Goal: Task Accomplishment & Management: Use online tool/utility

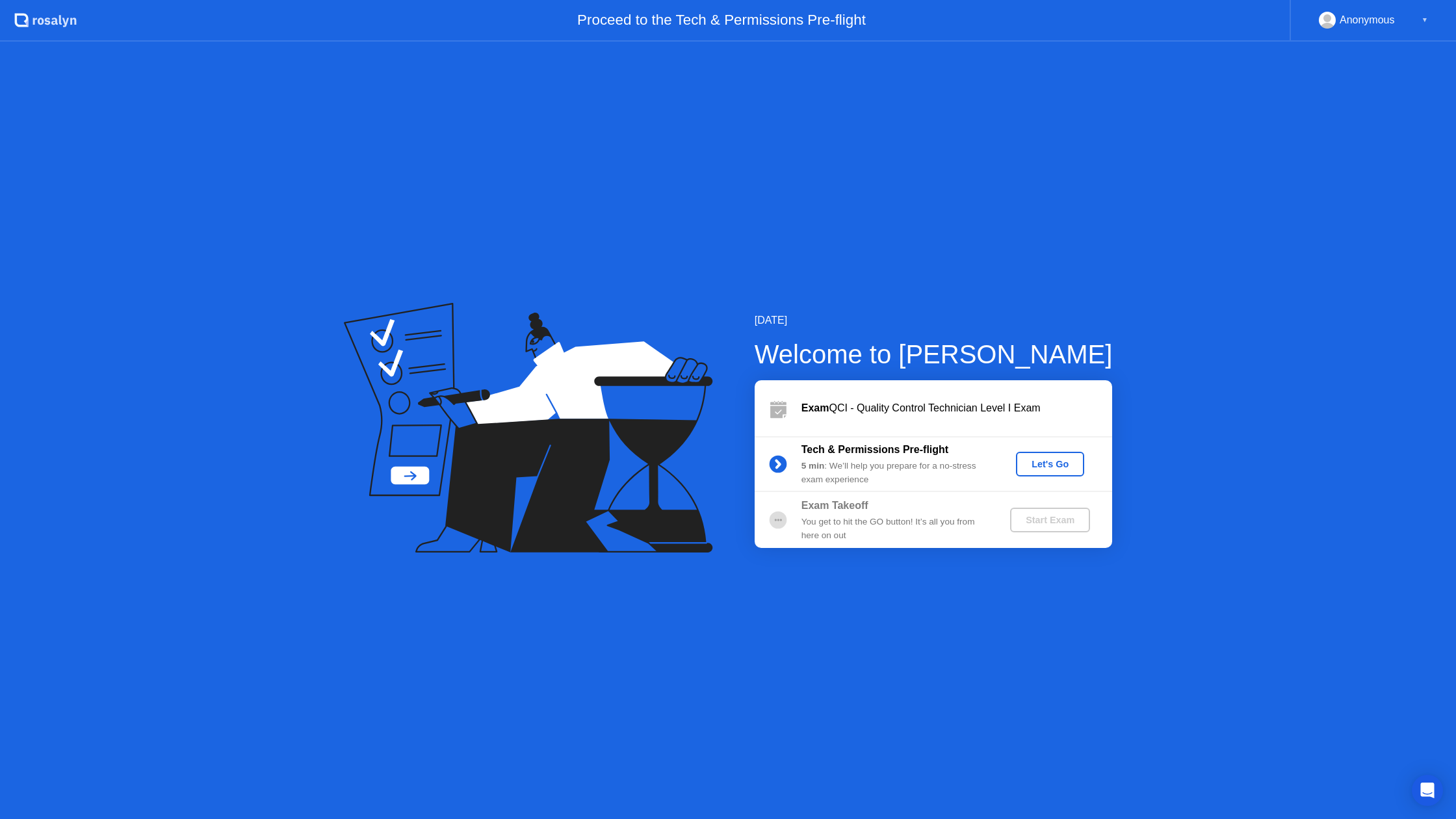
click at [1045, 459] on div "Let's Go" at bounding box center [1050, 464] width 58 height 10
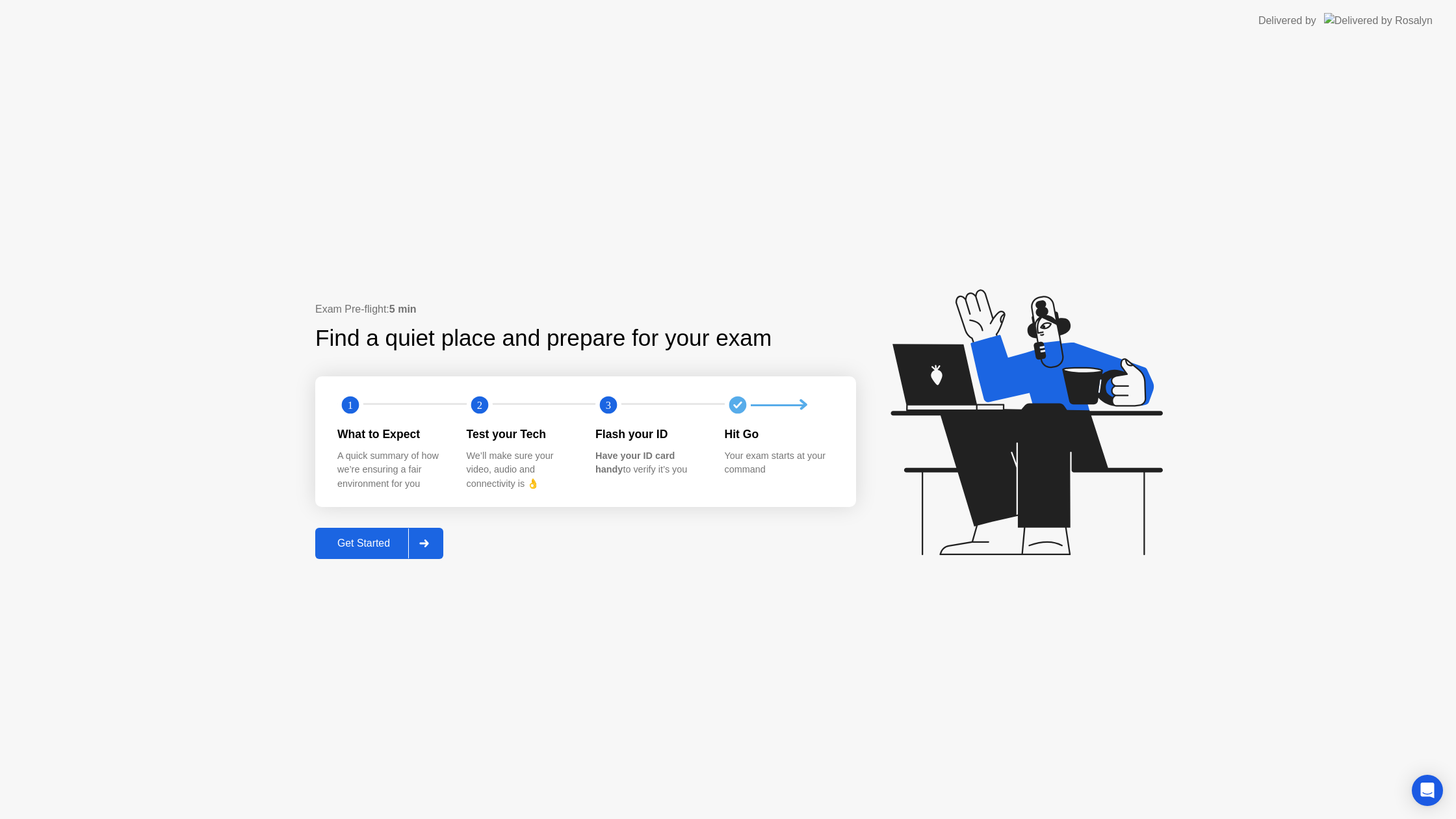
click at [427, 539] on icon at bounding box center [424, 543] width 9 height 8
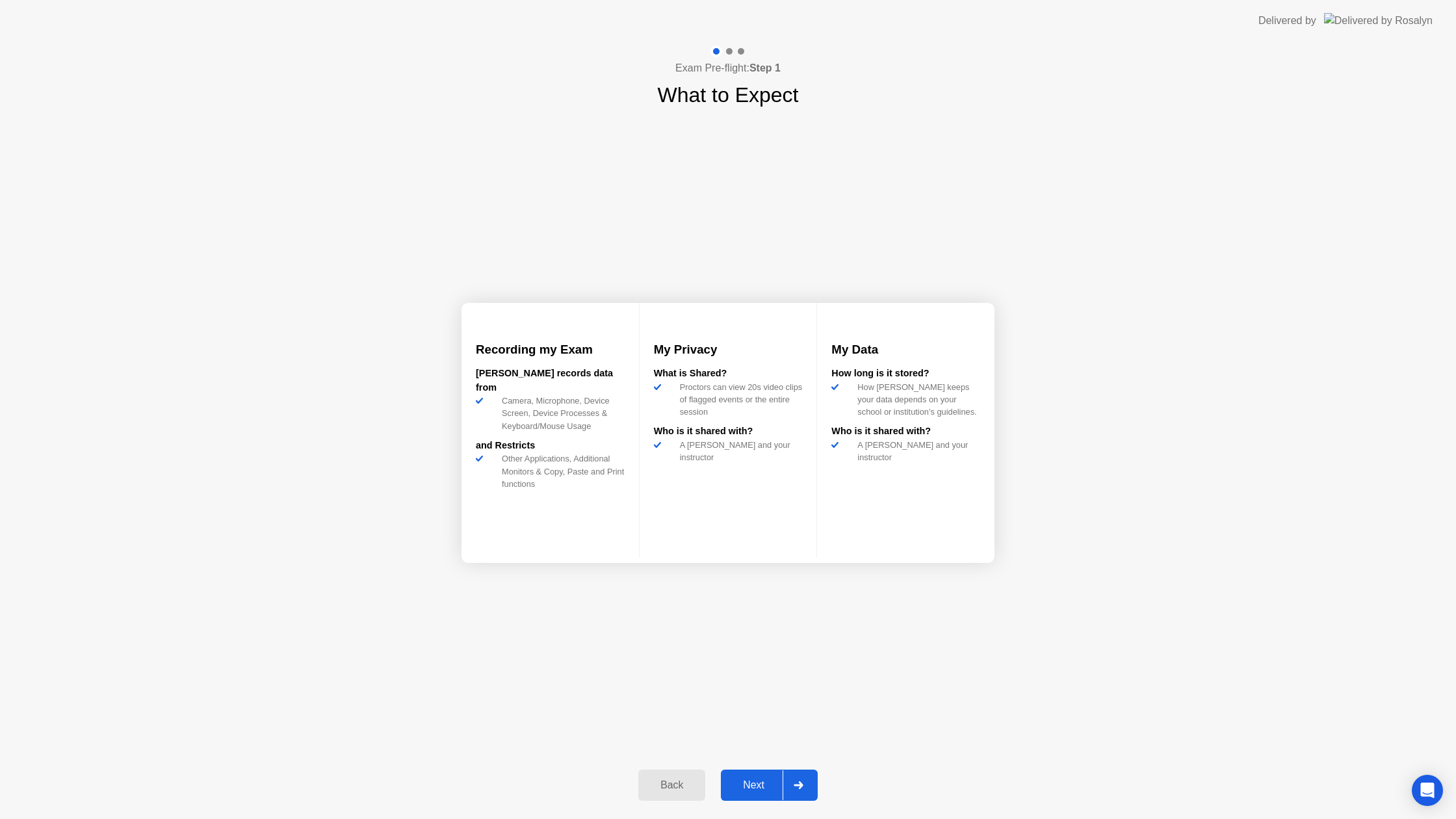
click at [771, 780] on div "Next" at bounding box center [753, 785] width 58 height 11
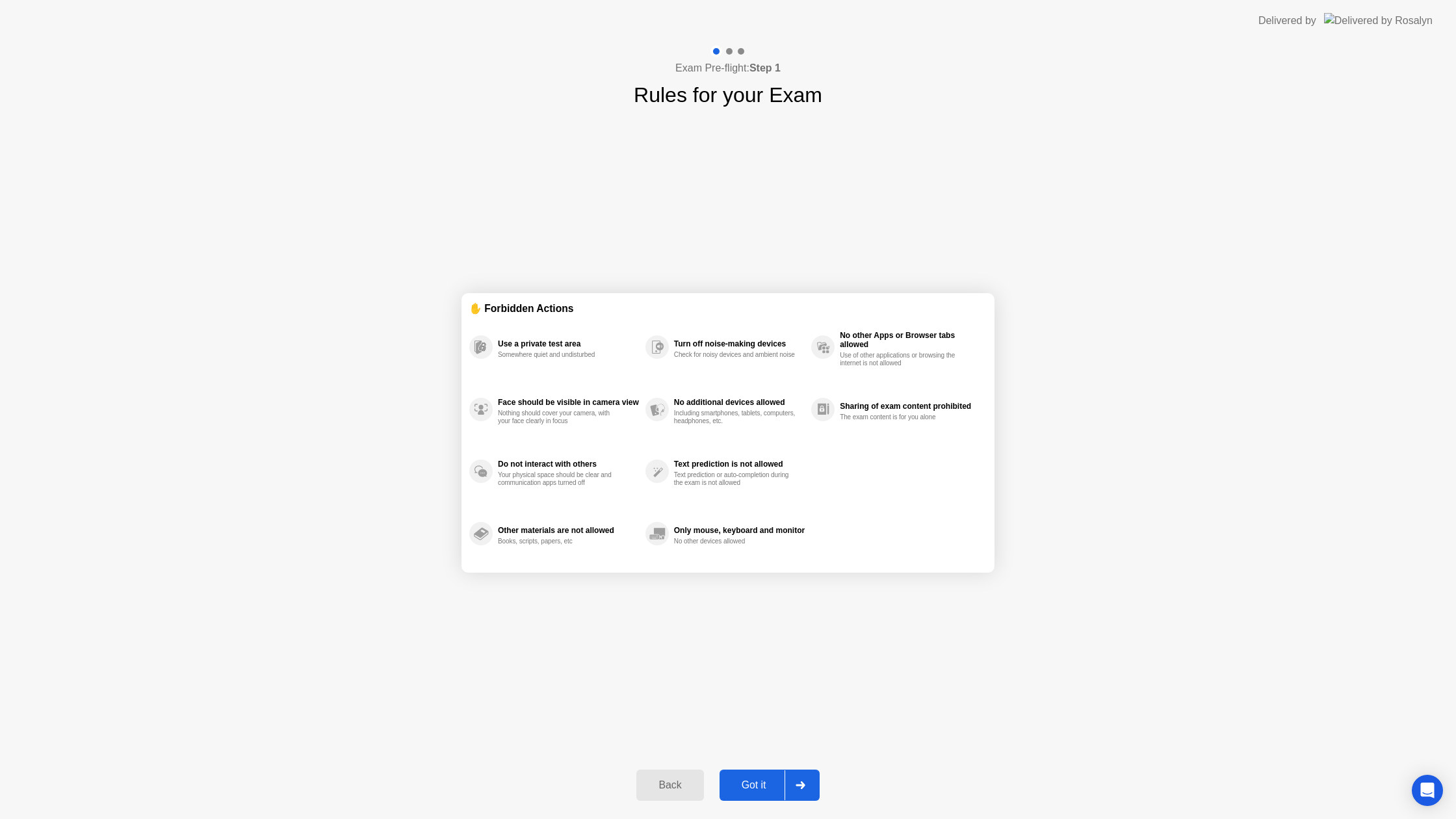
click at [748, 779] on div "Got it" at bounding box center [754, 785] width 61 height 11
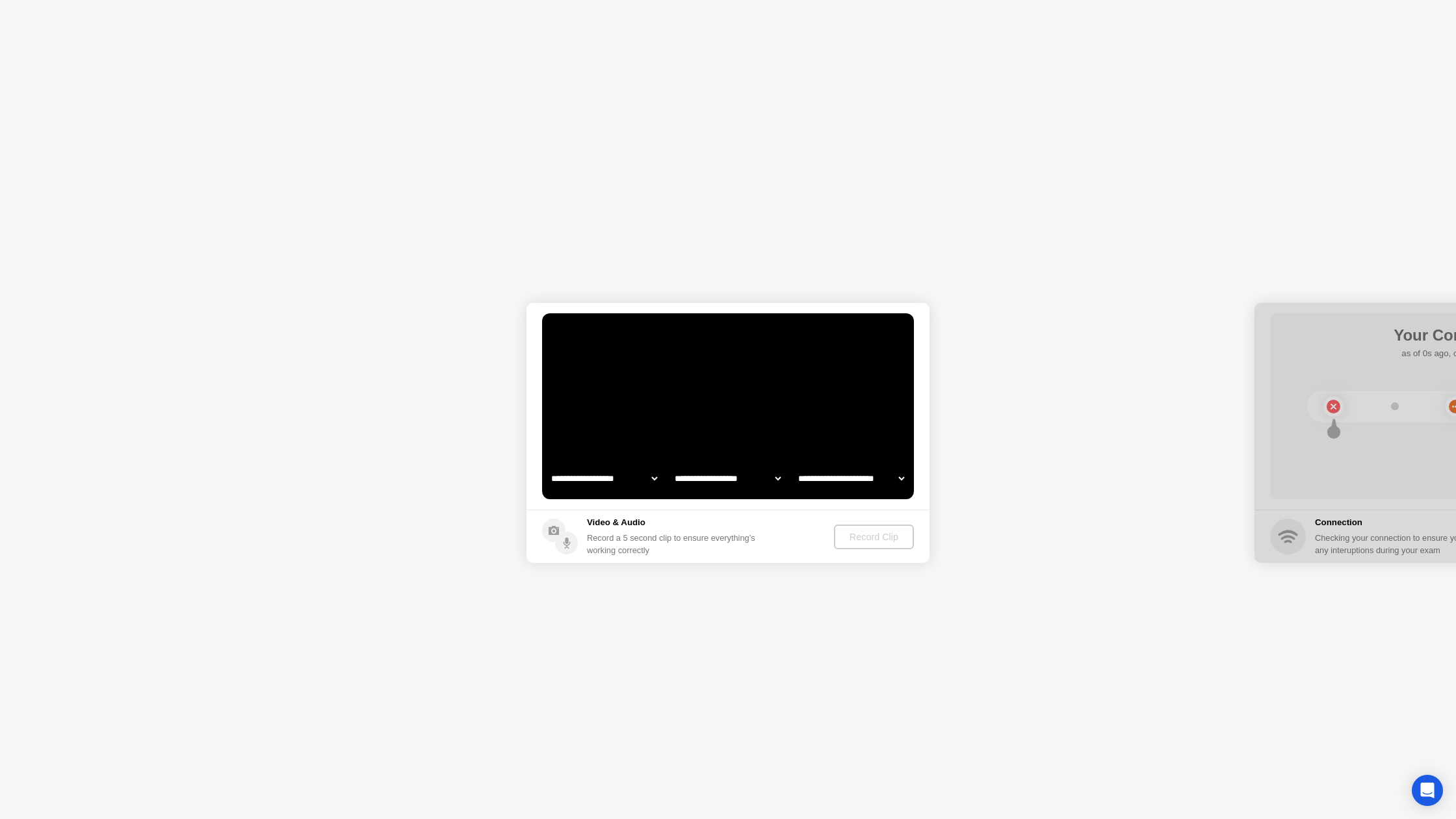
select select "**********"
select select "*******"
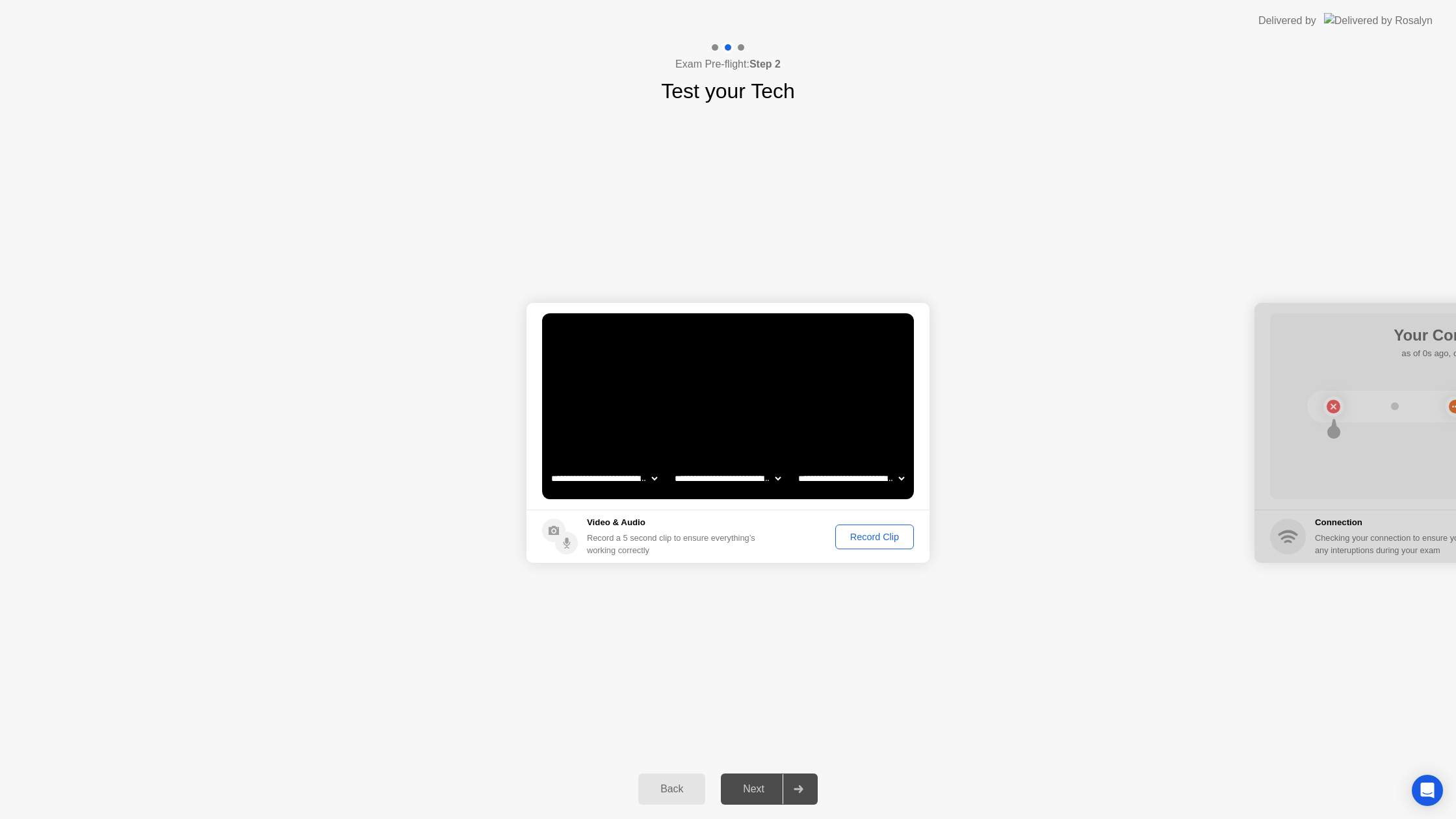
click at [868, 532] on div "Record Clip" at bounding box center [875, 537] width 70 height 10
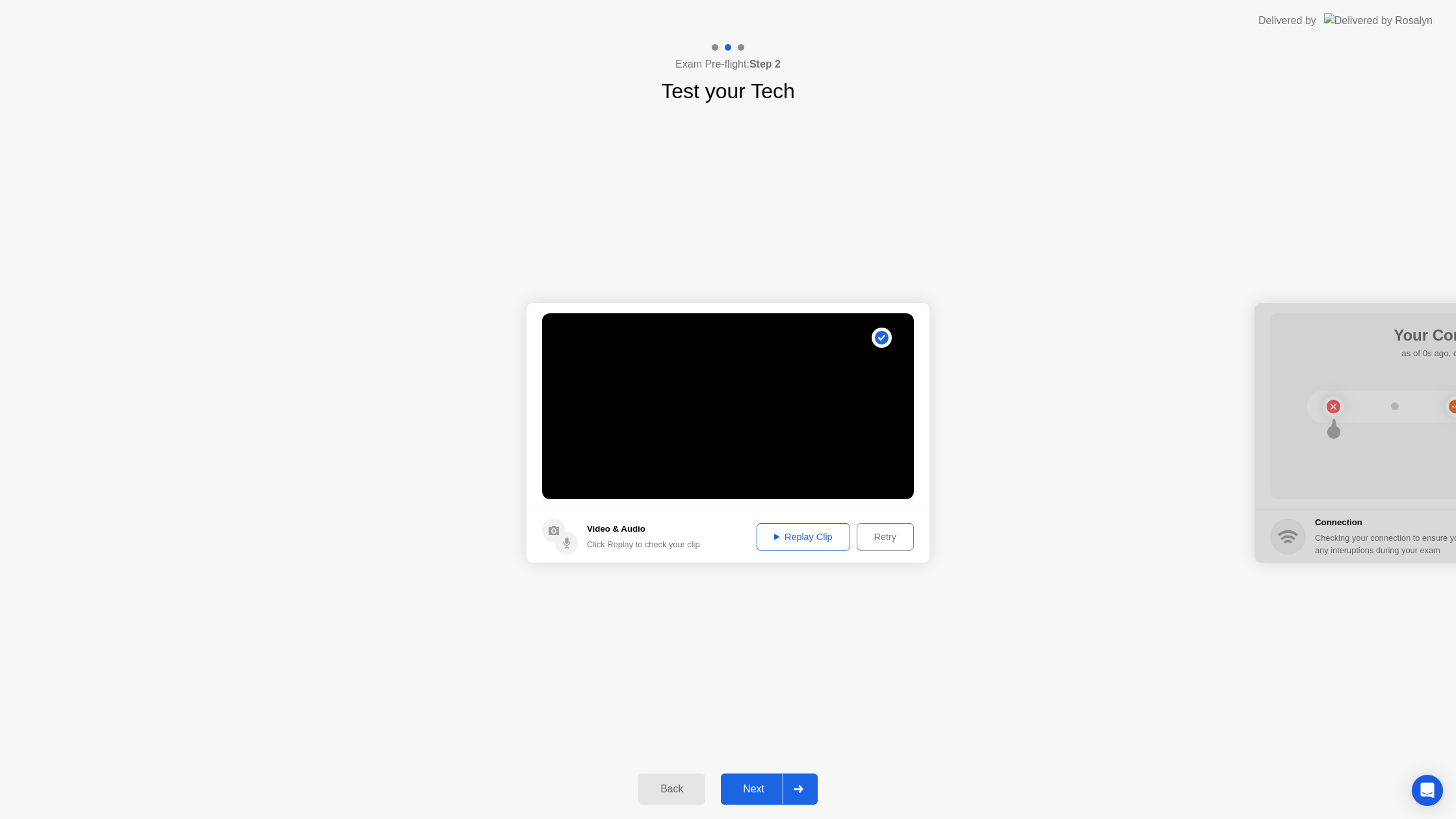
click at [812, 537] on div "Replay Clip" at bounding box center [802, 537] width 84 height 10
click at [755, 786] on div "Next" at bounding box center [753, 789] width 58 height 11
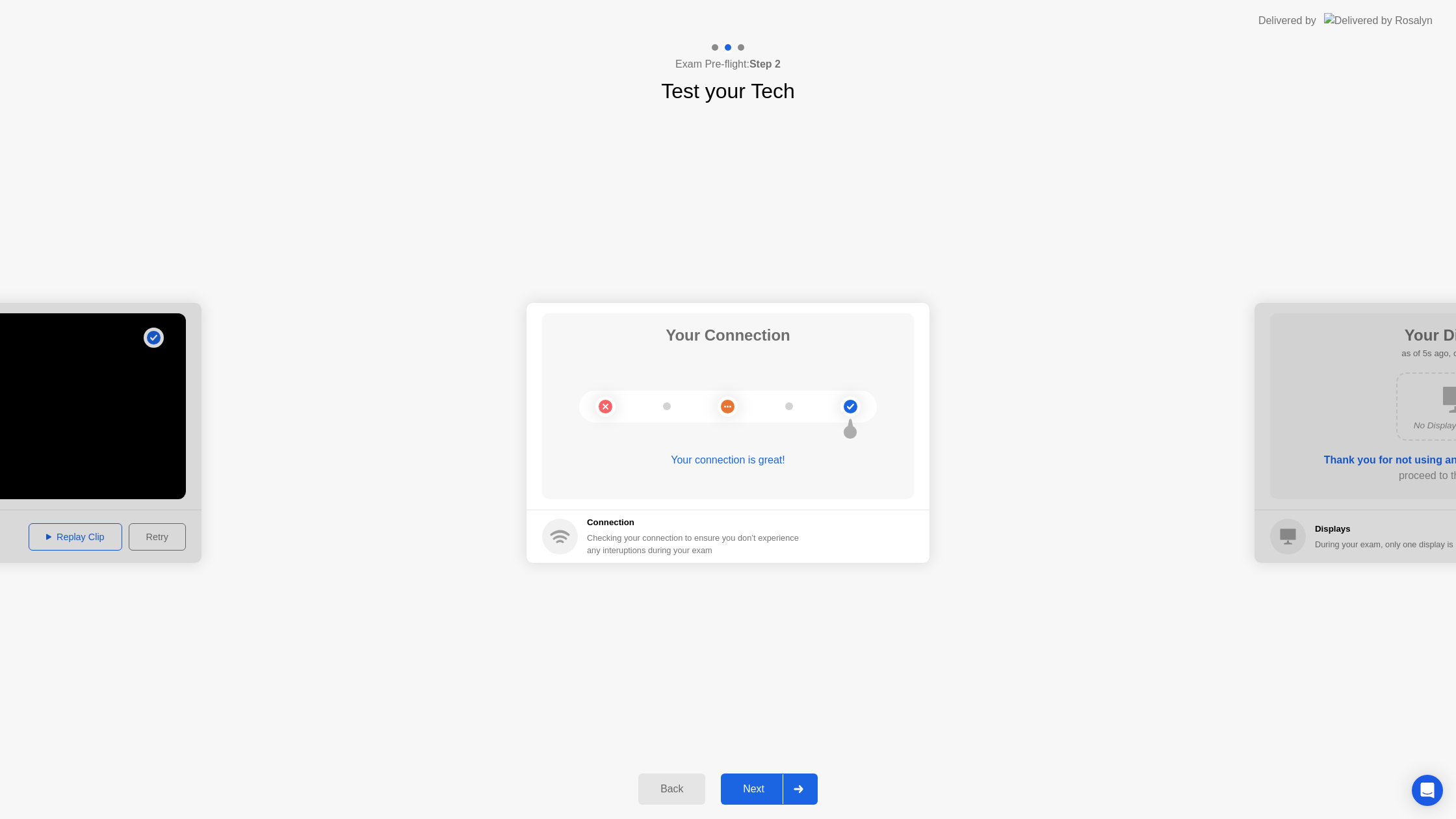
click at [753, 785] on div "Next" at bounding box center [753, 789] width 58 height 11
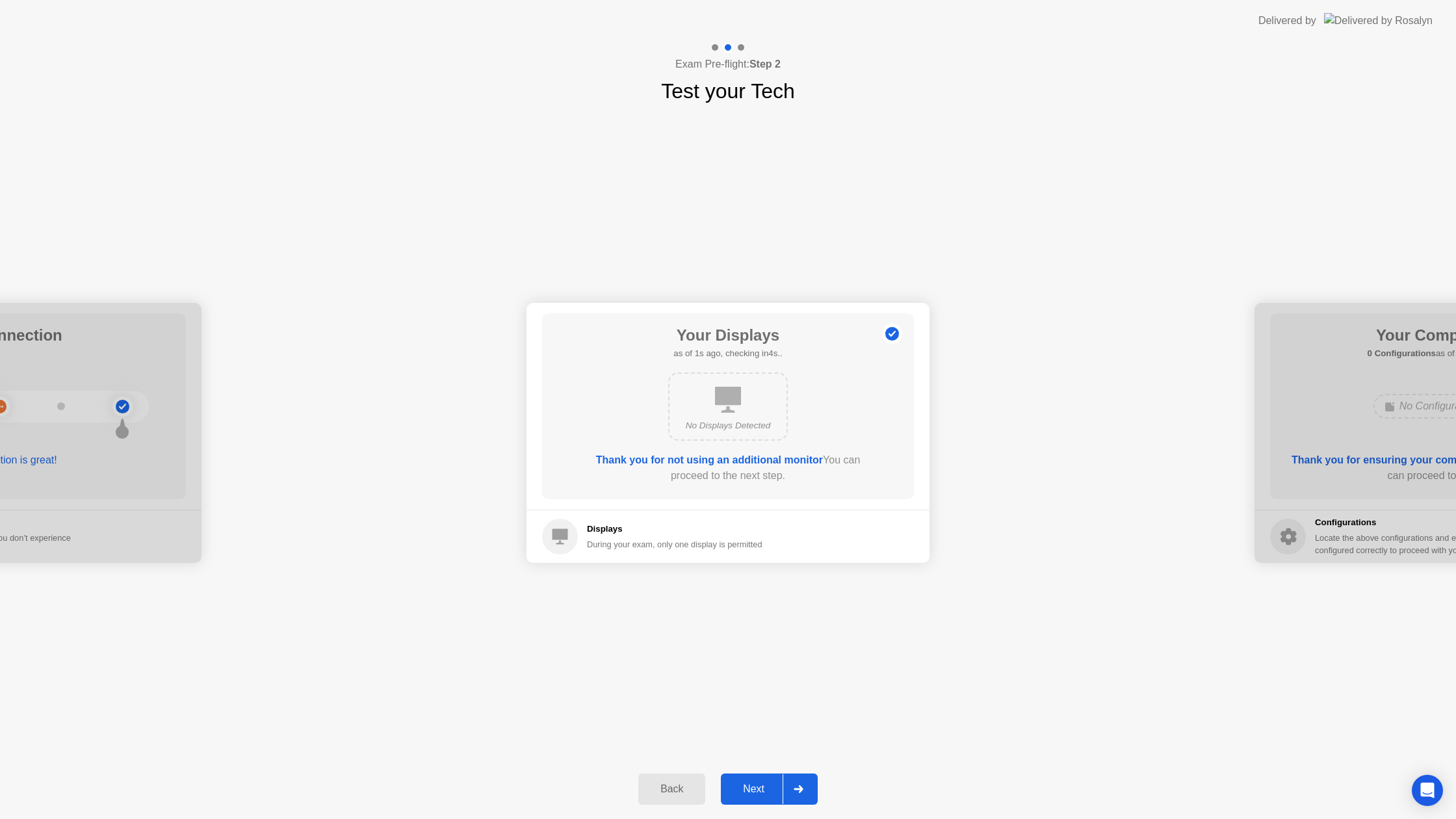
click at [753, 785] on div "Next" at bounding box center [753, 789] width 58 height 11
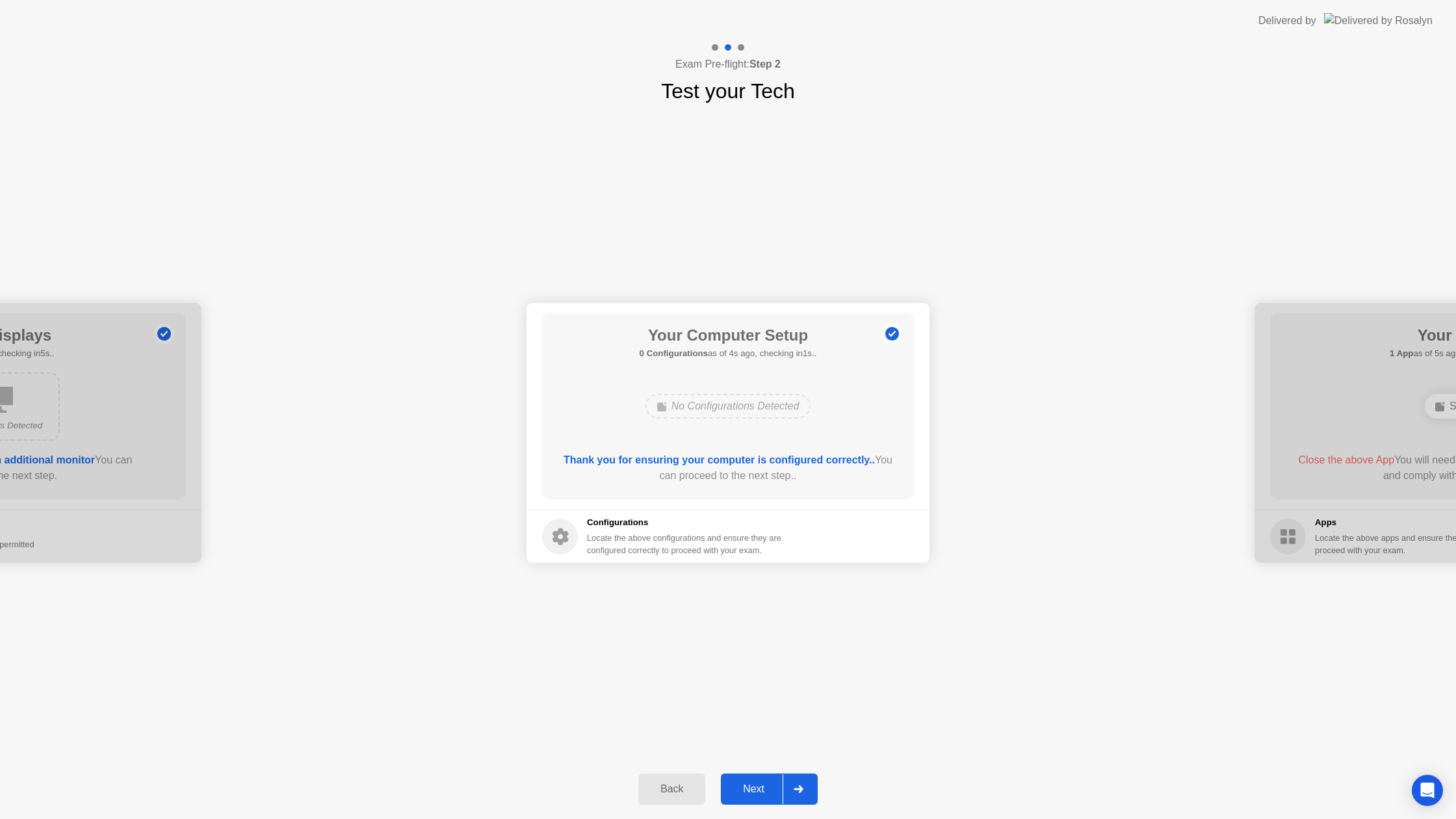
click at [753, 785] on div "Next" at bounding box center [753, 789] width 58 height 11
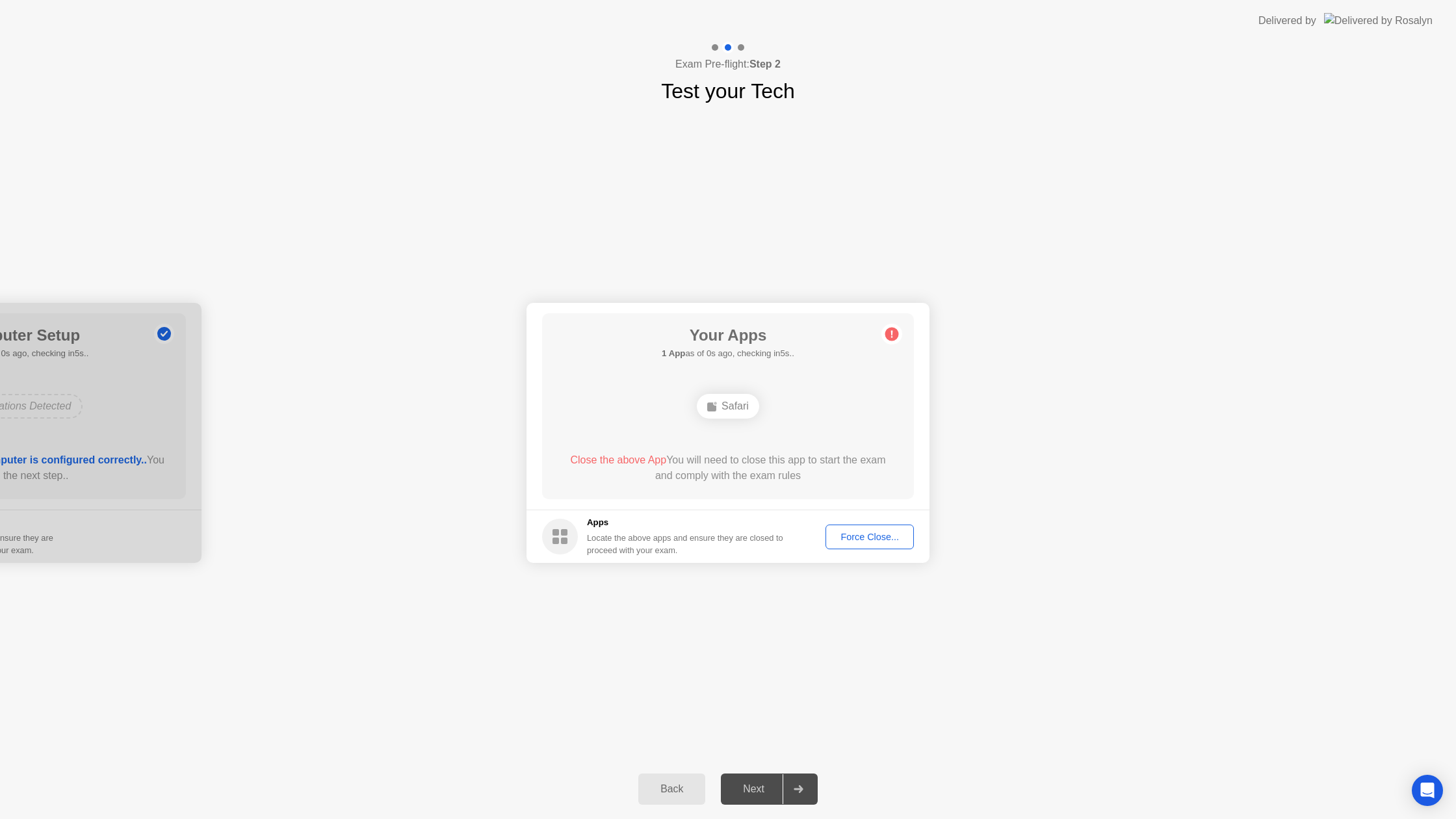
click at [850, 534] on div "Force Close..." at bounding box center [869, 537] width 79 height 10
click at [733, 779] on button "Next" at bounding box center [769, 789] width 96 height 31
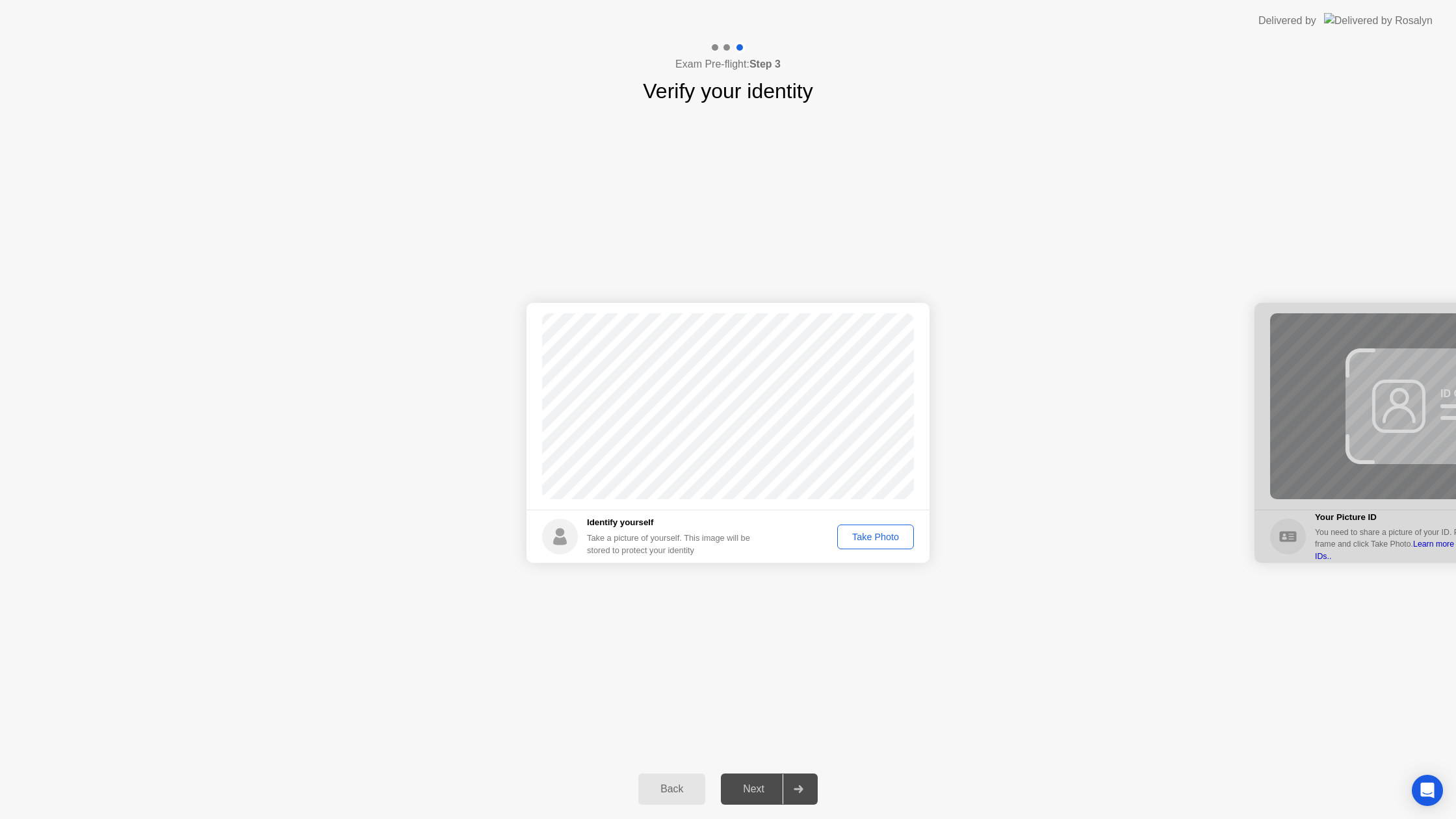
click at [851, 532] on div "Take Photo" at bounding box center [876, 537] width 68 height 10
click at [765, 791] on div "Next" at bounding box center [753, 789] width 58 height 11
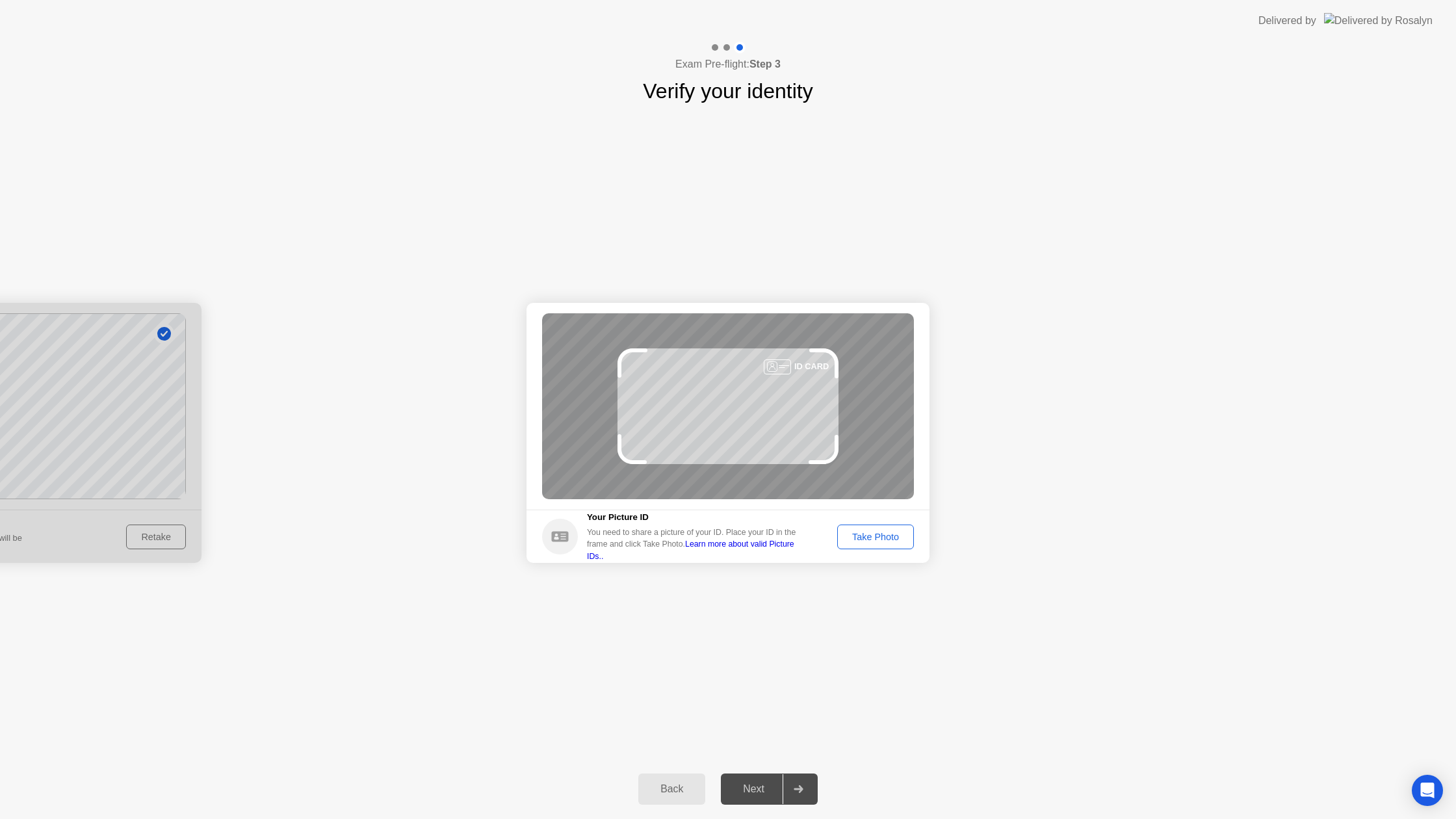
click at [867, 539] on div "Take Photo" at bounding box center [876, 537] width 68 height 10
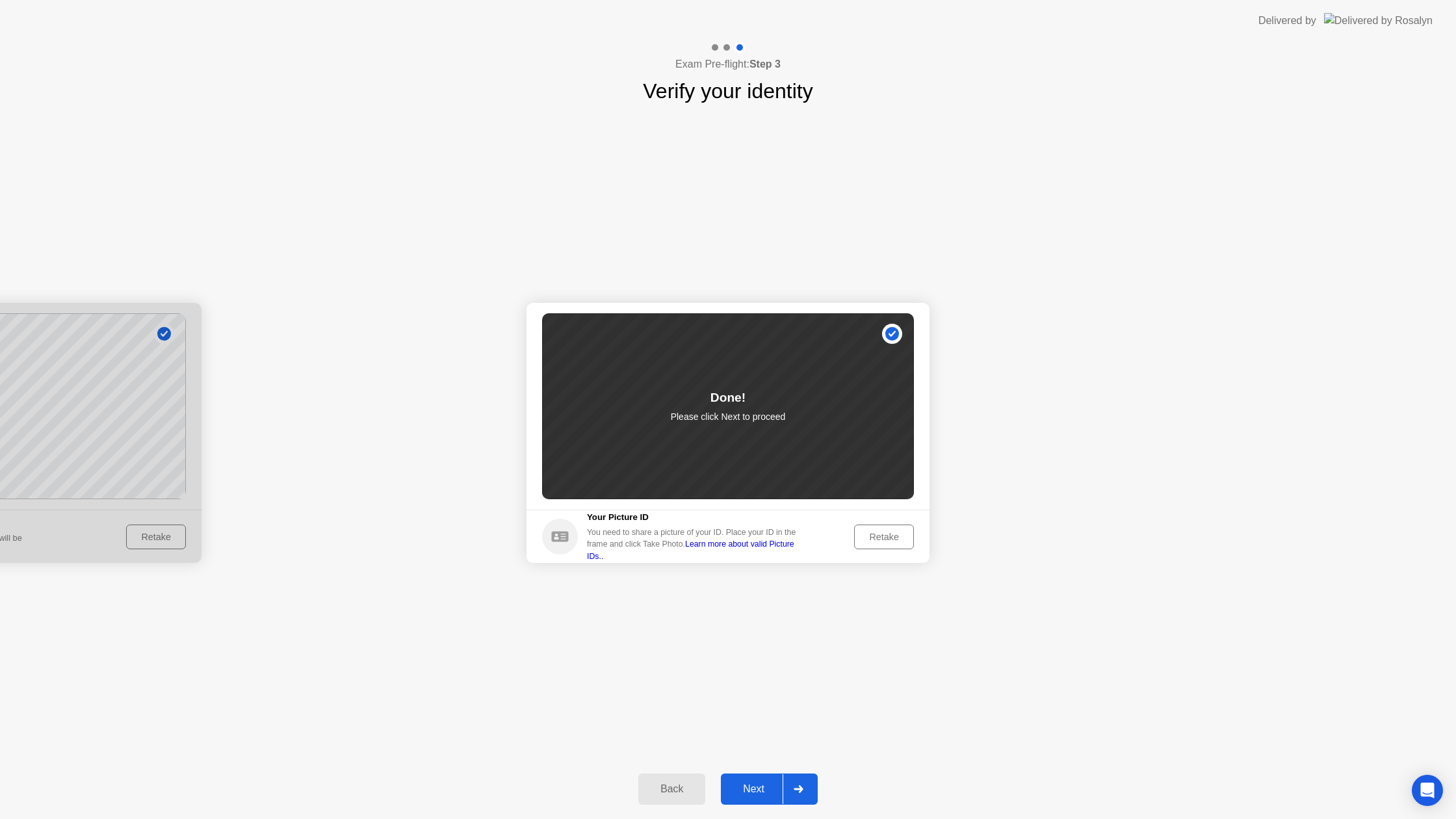
click at [751, 783] on div "Next" at bounding box center [753, 789] width 58 height 11
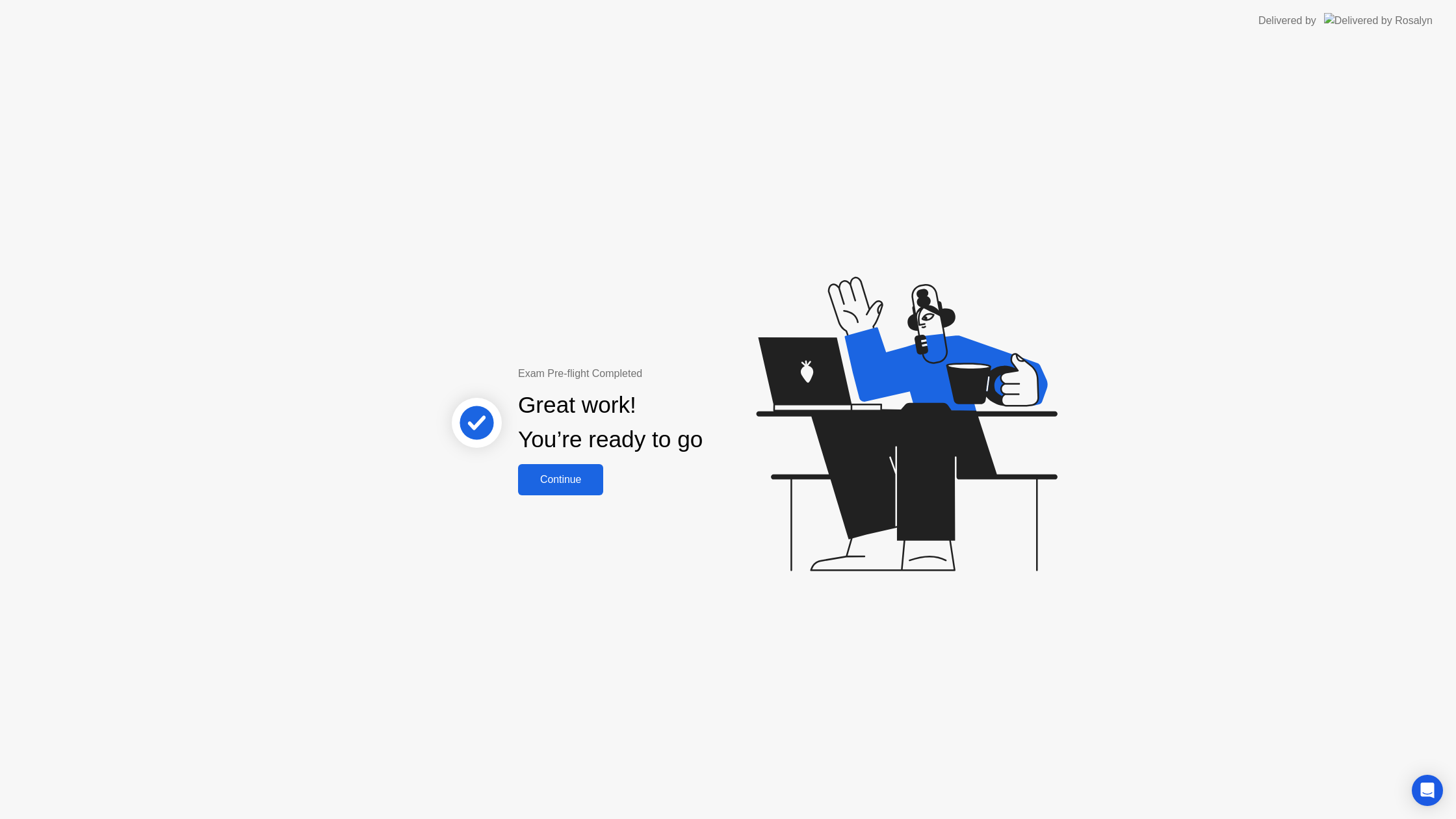
click at [592, 475] on div "Continue" at bounding box center [560, 479] width 77 height 11
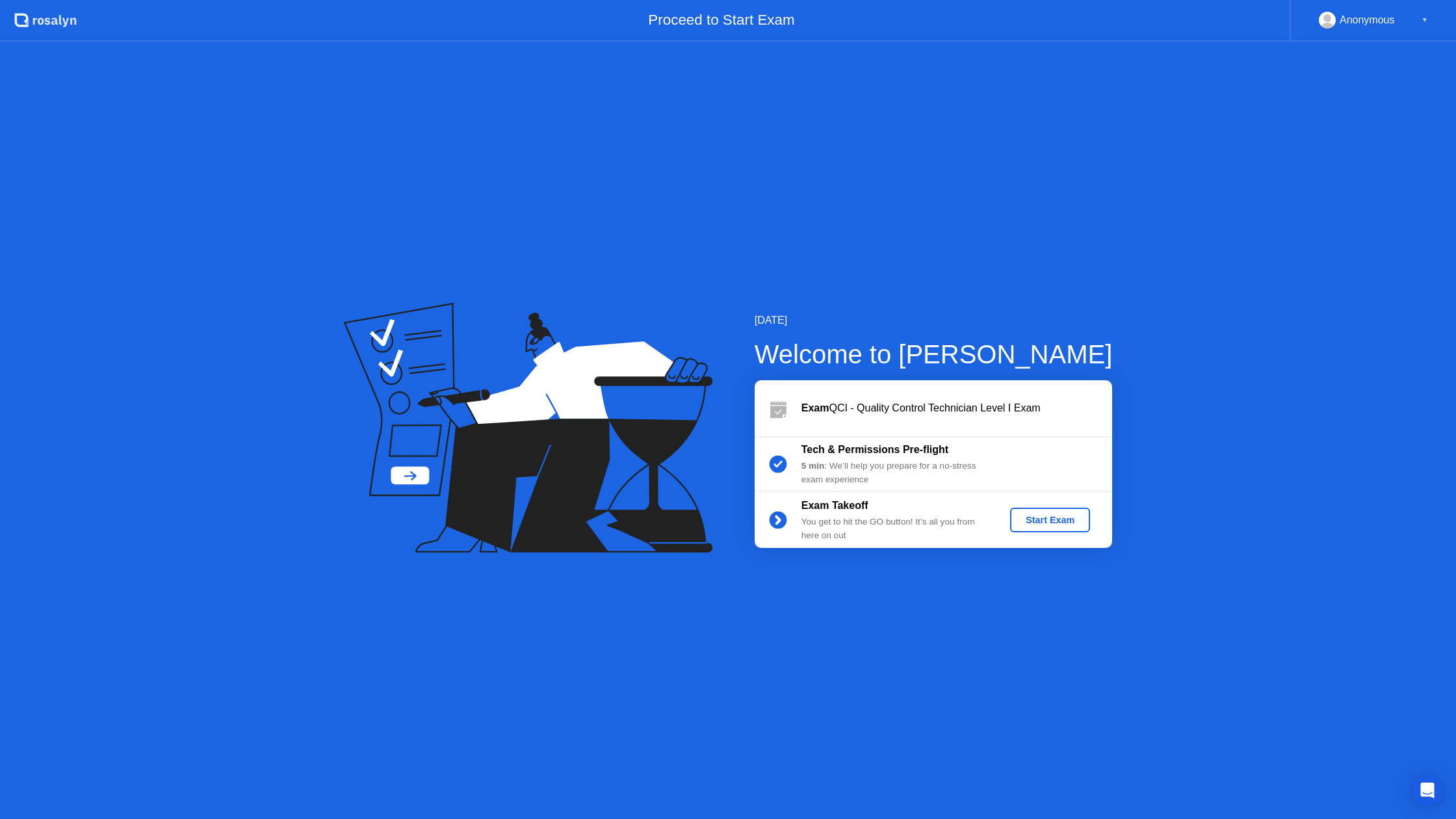
click at [1053, 520] on div "Start Exam" at bounding box center [1050, 520] width 70 height 10
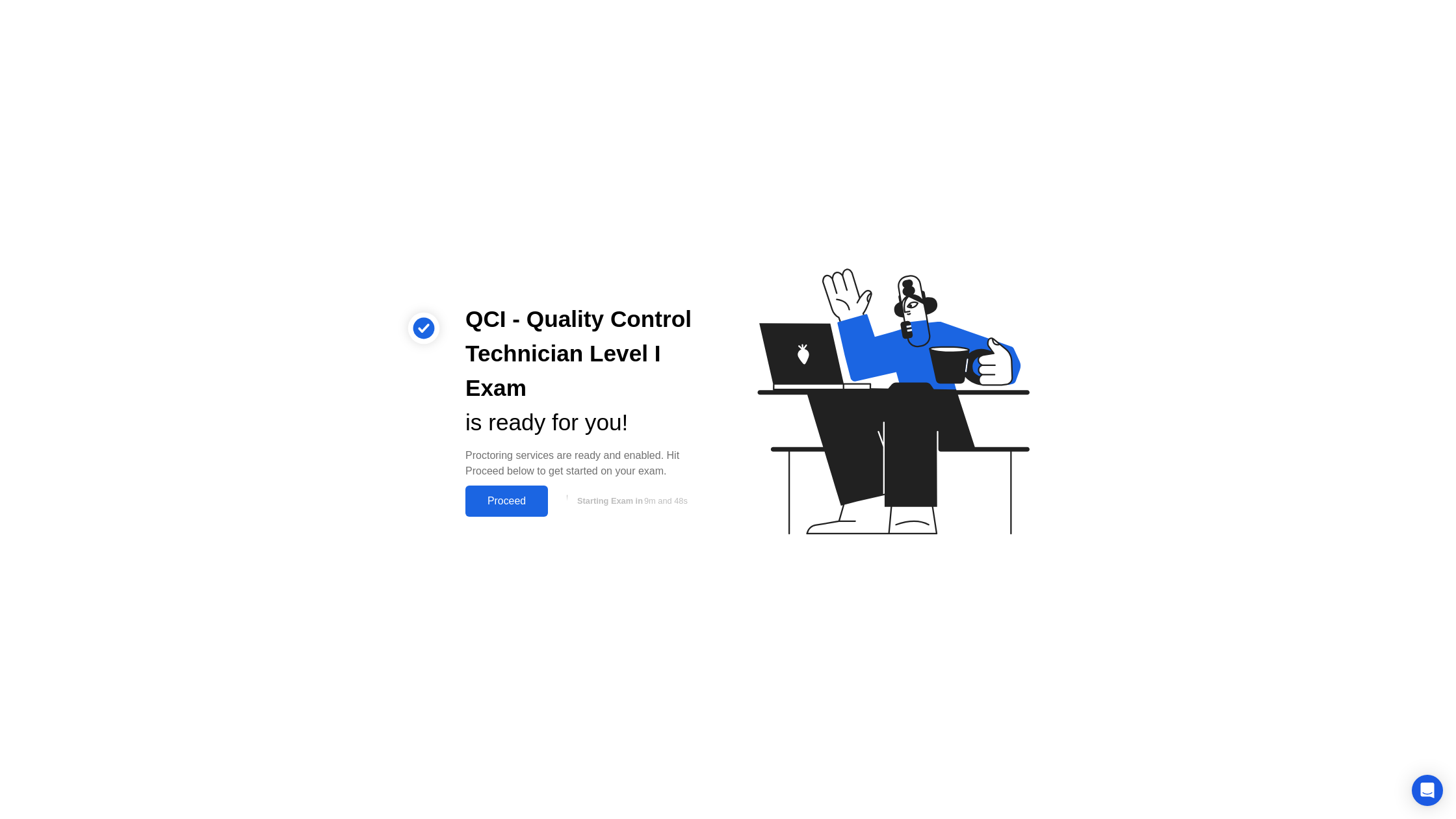
click at [500, 503] on div "Proceed" at bounding box center [506, 501] width 75 height 11
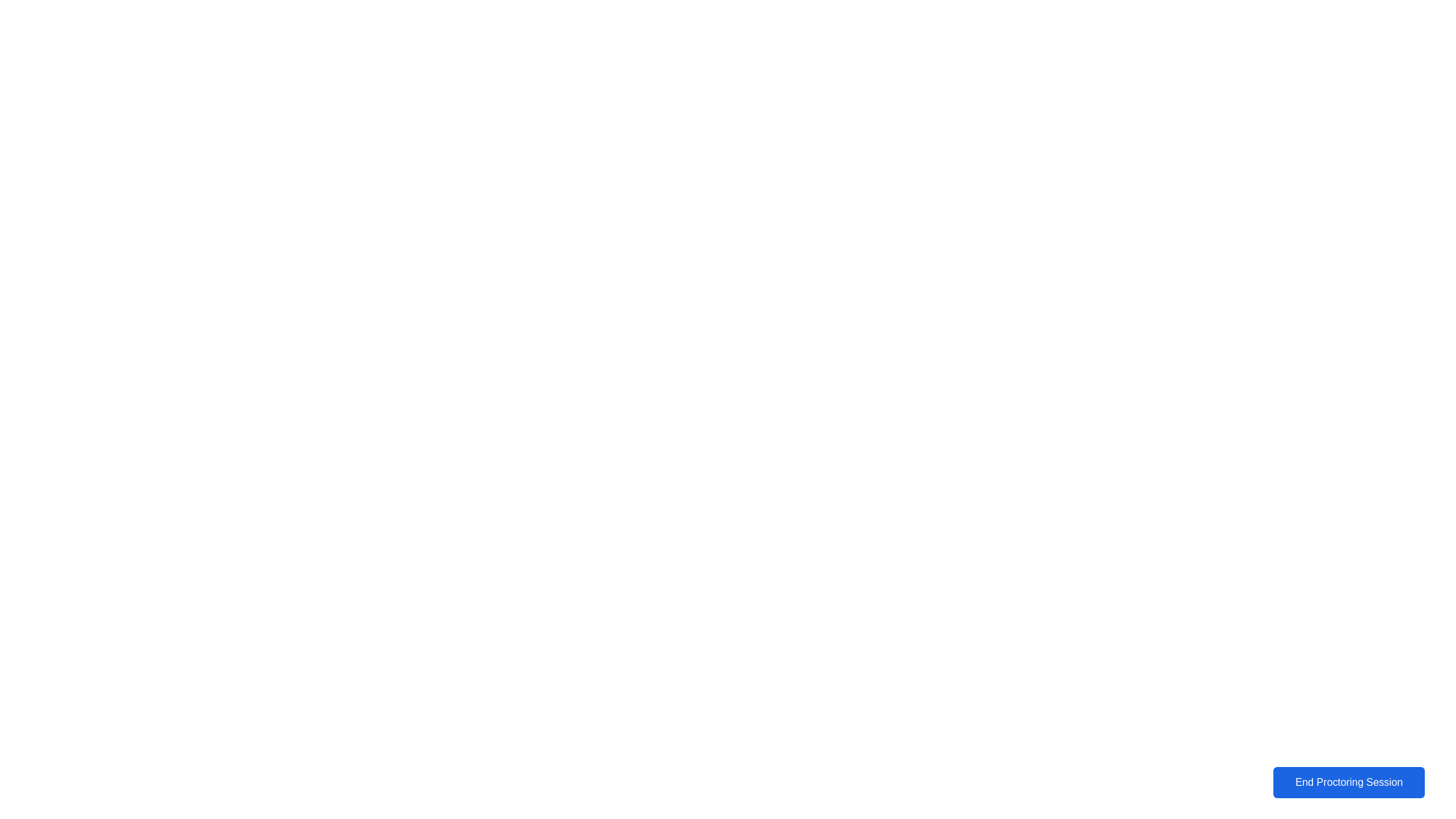
click at [1303, 776] on div "End Proctoring Session" at bounding box center [1349, 782] width 144 height 11
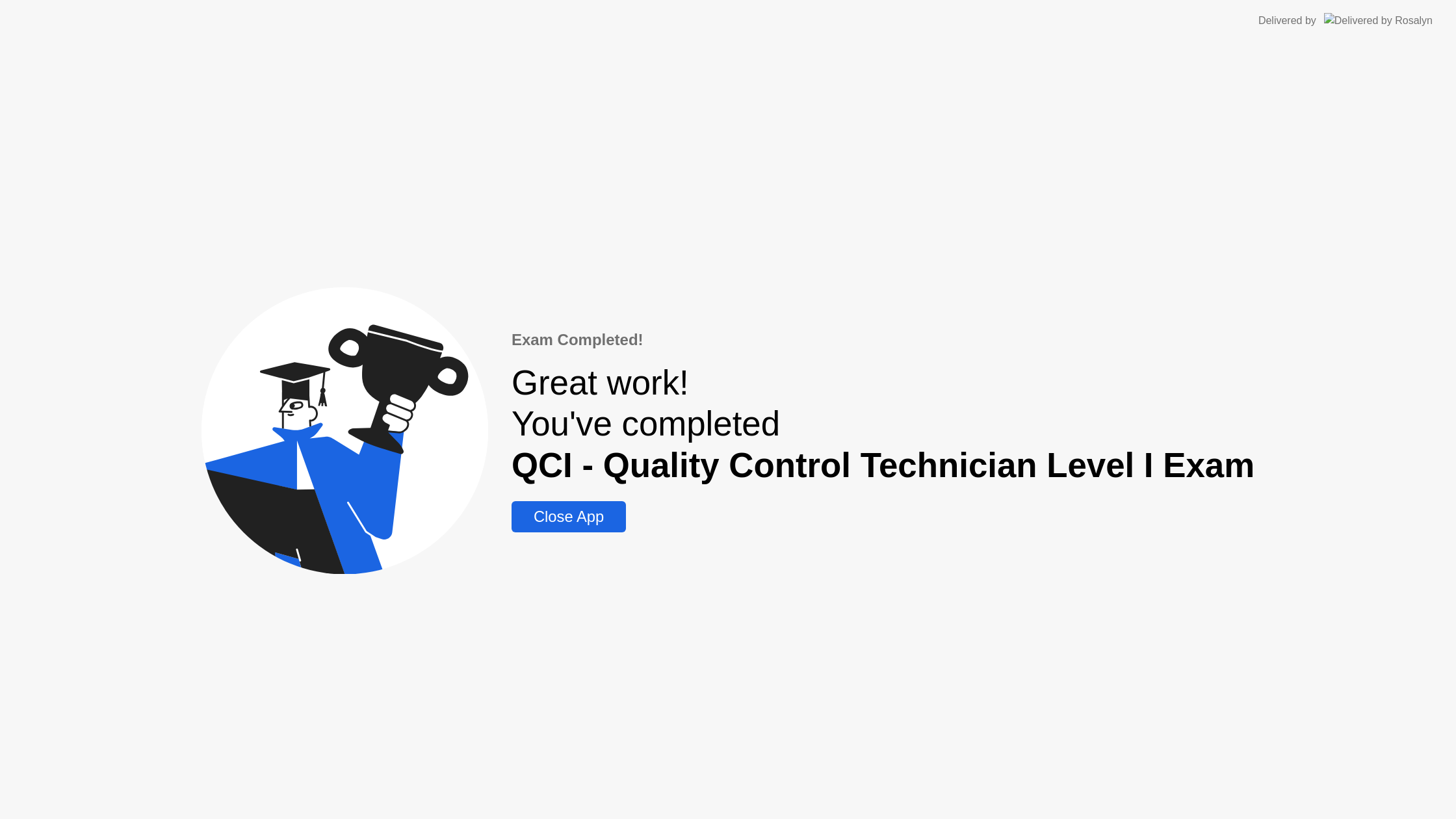
click at [615, 517] on div "Close App" at bounding box center [568, 516] width 107 height 18
